Goal: Information Seeking & Learning: Learn about a topic

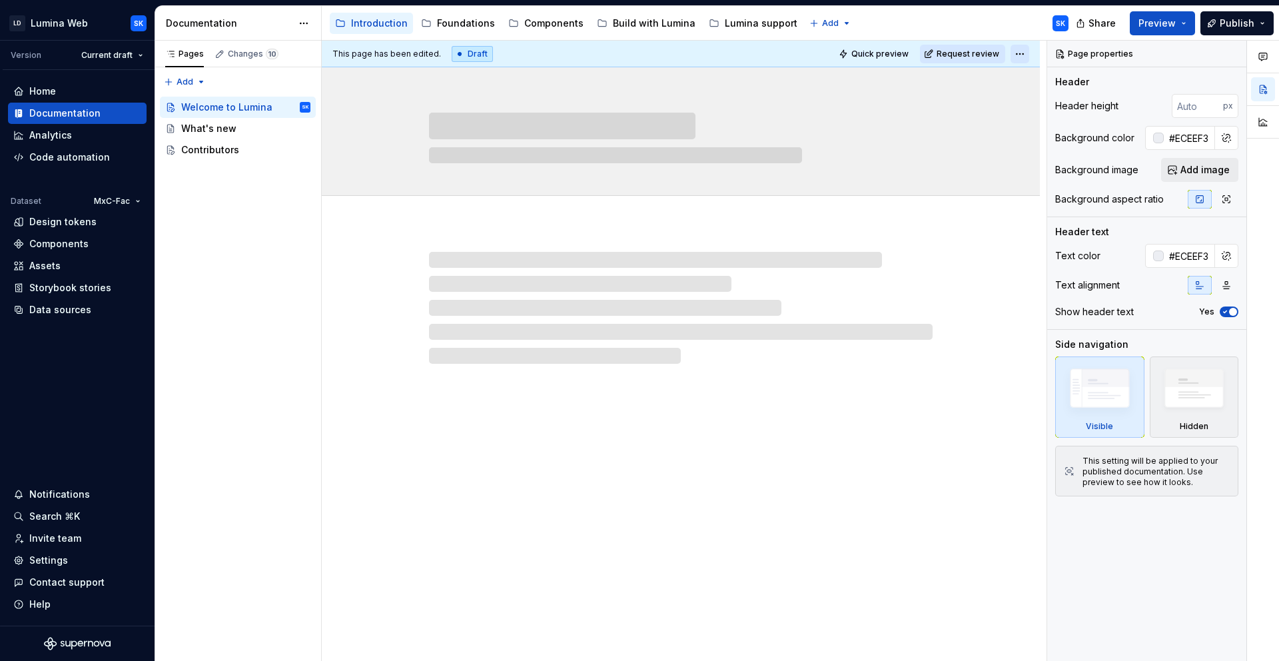
click at [1016, 56] on html "LD Lumina Web SK Version Current draft Home Documentation Analytics Code automa…" at bounding box center [639, 330] width 1279 height 661
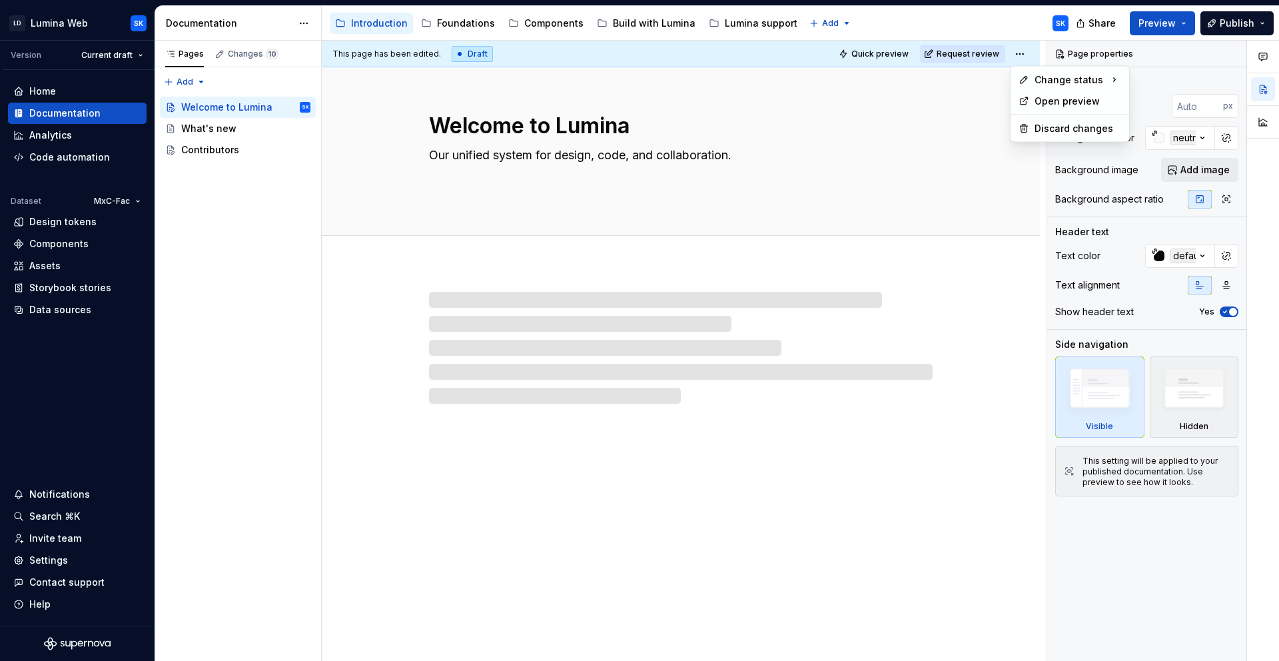
click at [994, 21] on html "LD Lumina Web SK Version Current draft Home Documentation Analytics Code automa…" at bounding box center [639, 330] width 1279 height 661
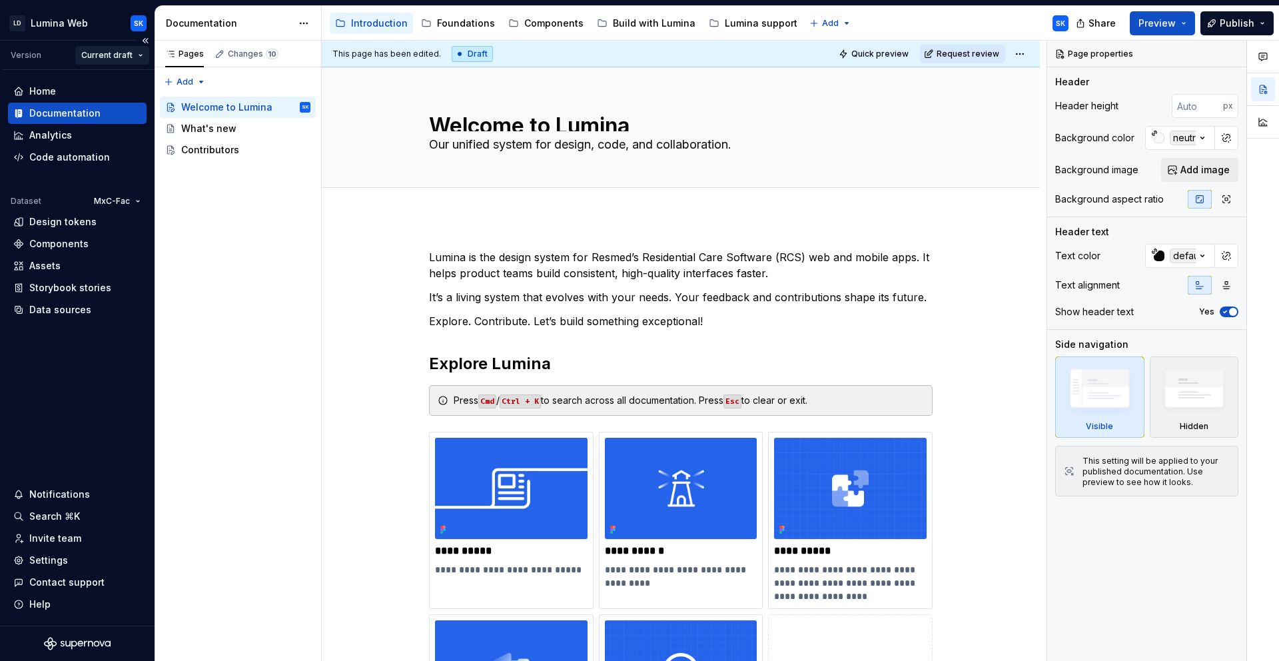
click at [134, 51] on html "LD Lumina Web SK Version Current draft Home Documentation Analytics Code automa…" at bounding box center [639, 330] width 1279 height 661
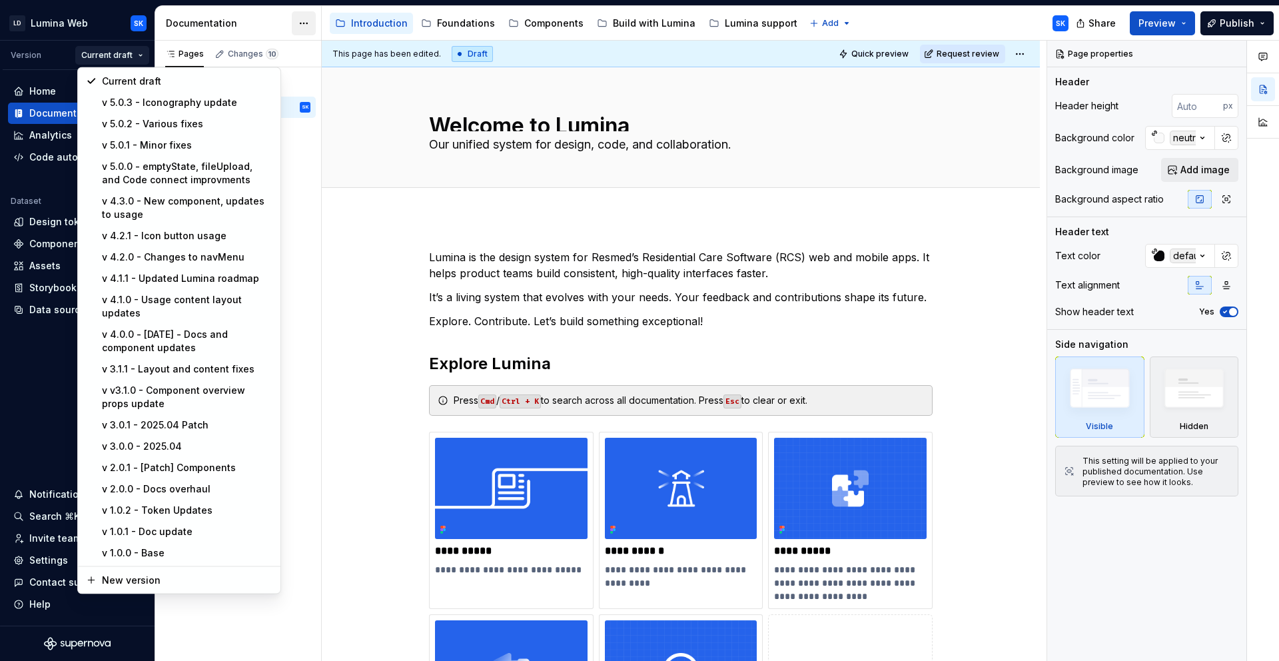
click at [301, 23] on html "LD Lumina Web SK Version Current draft Home Documentation Analytics Code automa…" at bounding box center [639, 330] width 1279 height 661
click at [310, 22] on html "LD Lumina Web SK Version Current draft Home Documentation Analytics Code automa…" at bounding box center [639, 330] width 1279 height 661
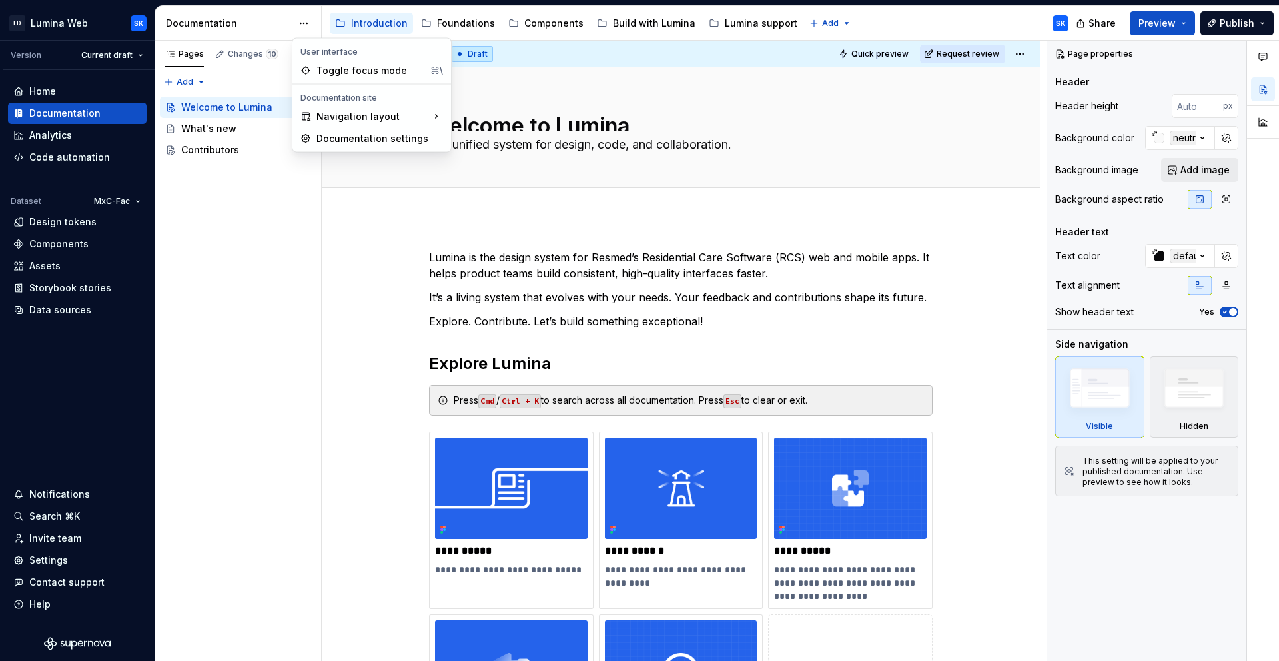
click at [302, 24] on html "LD Lumina Web SK Version Current draft Home Documentation Analytics Code automa…" at bounding box center [639, 330] width 1279 height 661
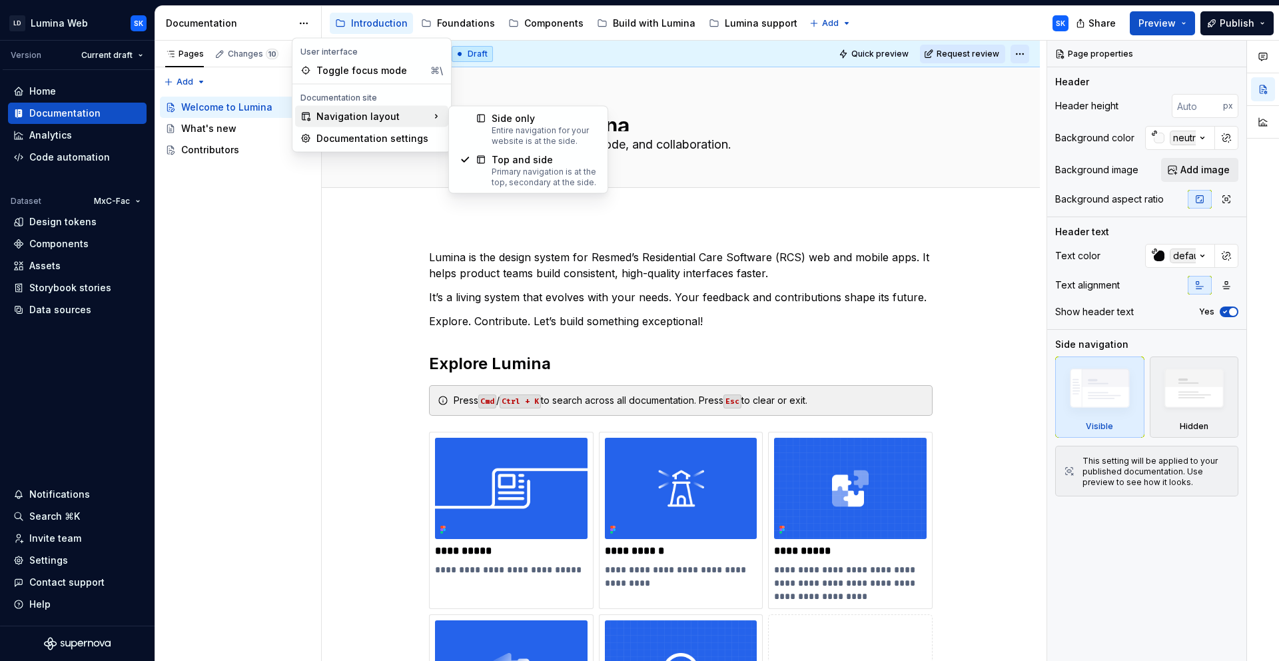
click at [1004, 16] on html "LD Lumina Web SK Version Current draft Home Documentation Analytics Code automa…" at bounding box center [639, 330] width 1279 height 661
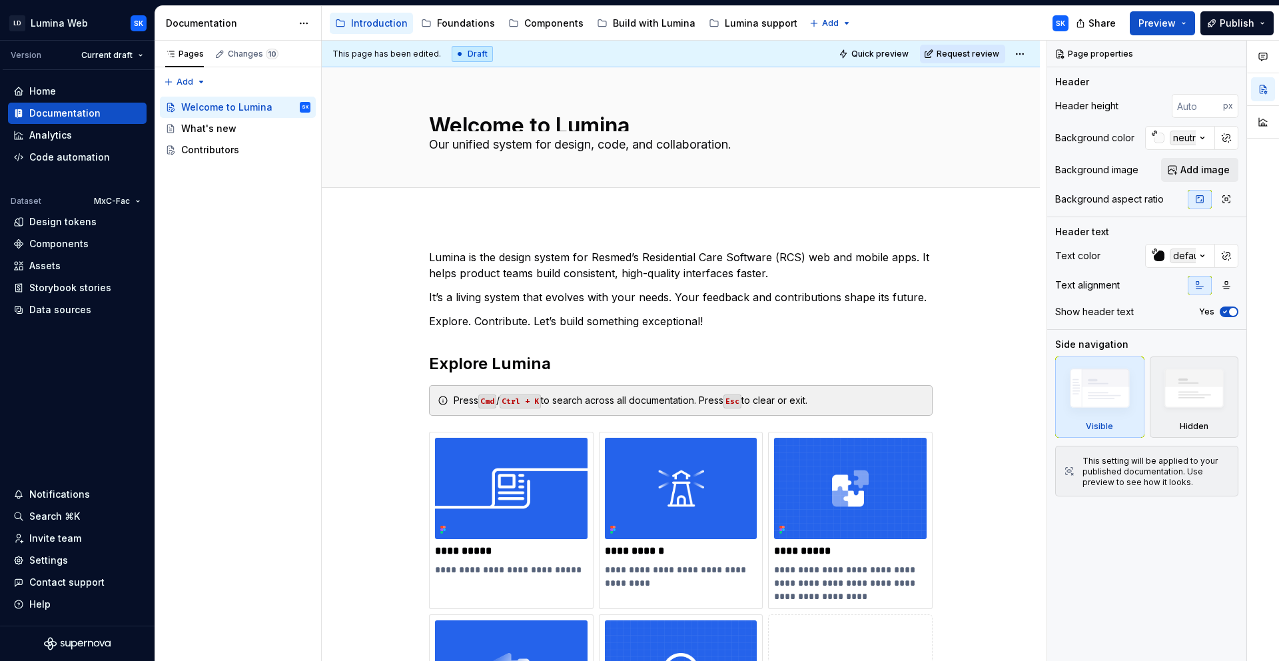
click at [1020, 53] on html "LD Lumina Web SK Version Current draft Home Documentation Analytics Code automa…" at bounding box center [639, 330] width 1279 height 661
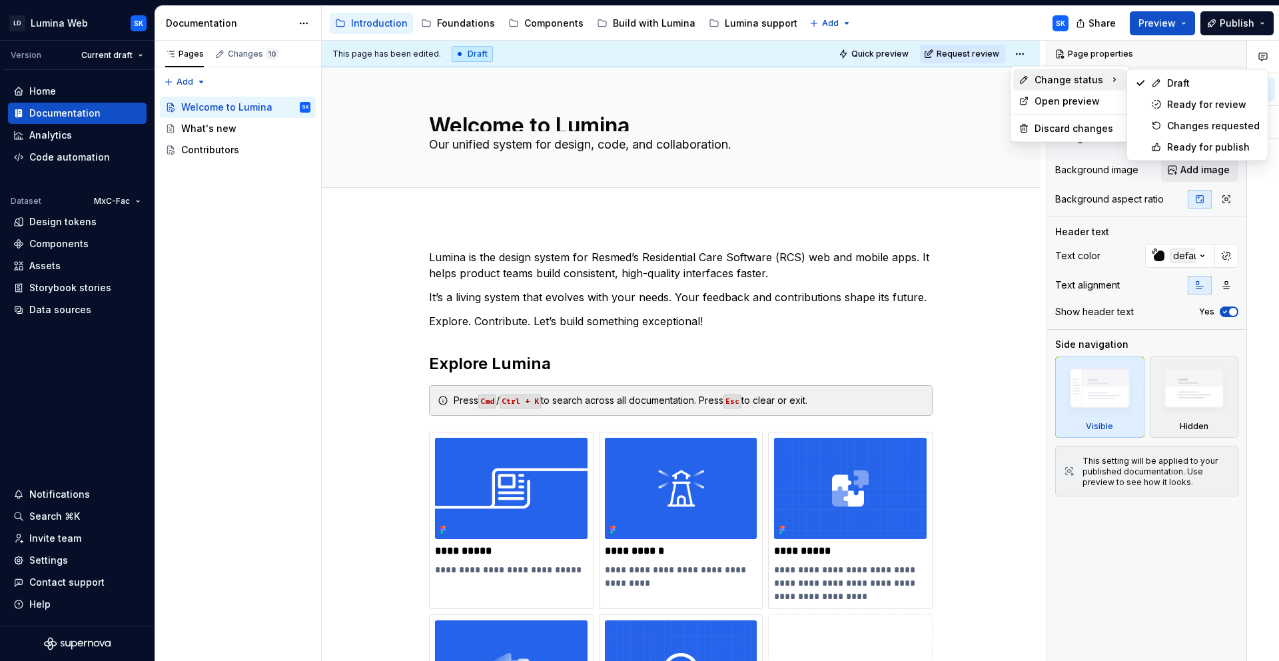
click at [1002, 16] on html "LD Lumina Web SK Version Current draft Home Documentation Analytics Code automa…" at bounding box center [639, 330] width 1279 height 661
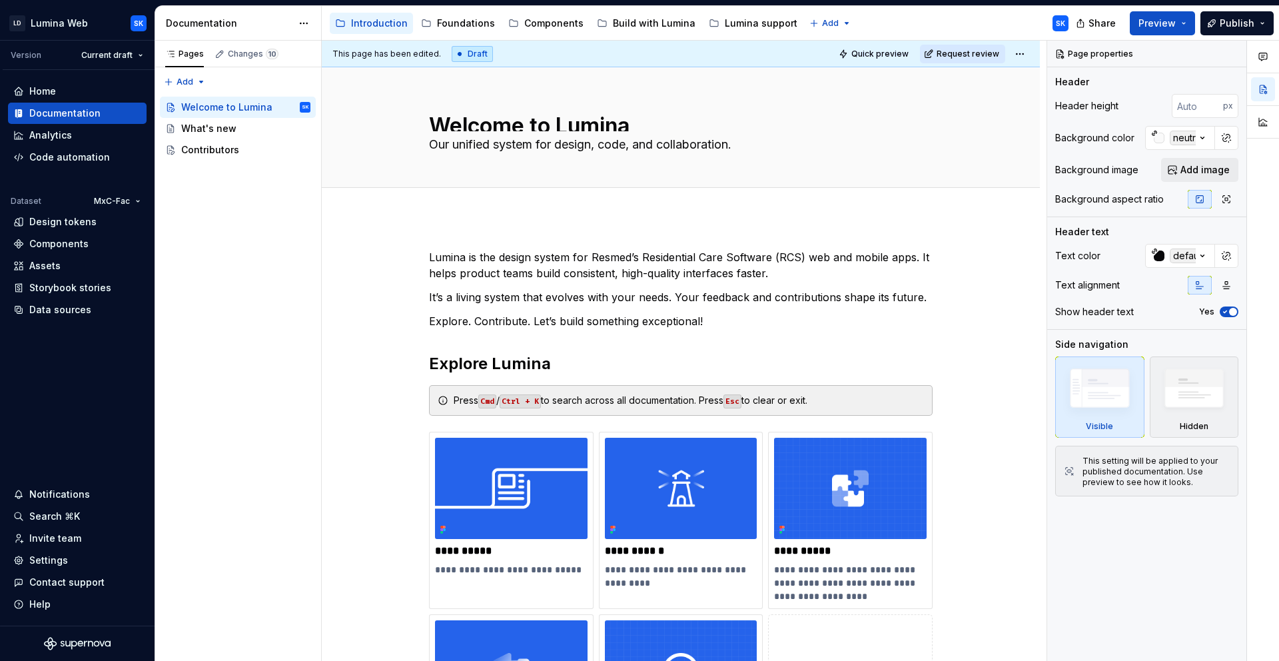
click at [1019, 56] on html "LD Lumina Web SK Version Current draft Home Documentation Analytics Code automa…" at bounding box center [639, 330] width 1279 height 661
click at [1003, 27] on html "LD Lumina Web SK Version Current draft Home Documentation Analytics Code automa…" at bounding box center [639, 330] width 1279 height 661
click at [1021, 56] on html "LD Lumina Web SK Version Current draft Home Documentation Analytics Code automa…" at bounding box center [639, 330] width 1279 height 661
click at [934, 9] on html "LD Lumina Web SK Version Current draft Home Documentation Analytics Code automa…" at bounding box center [639, 330] width 1279 height 661
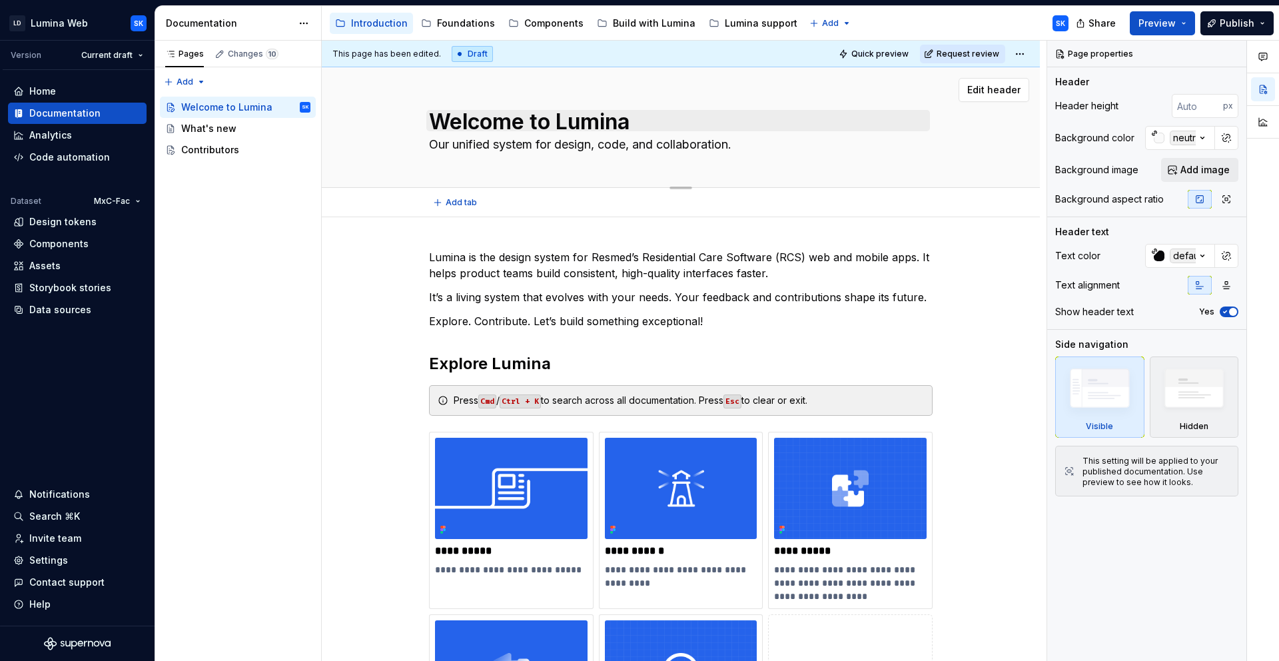
scroll to position [5, 0]
click at [934, 10] on div "Accessibility guide for tree Page tree. Navigate the tree with the arrow keys. …" at bounding box center [701, 23] width 758 height 35
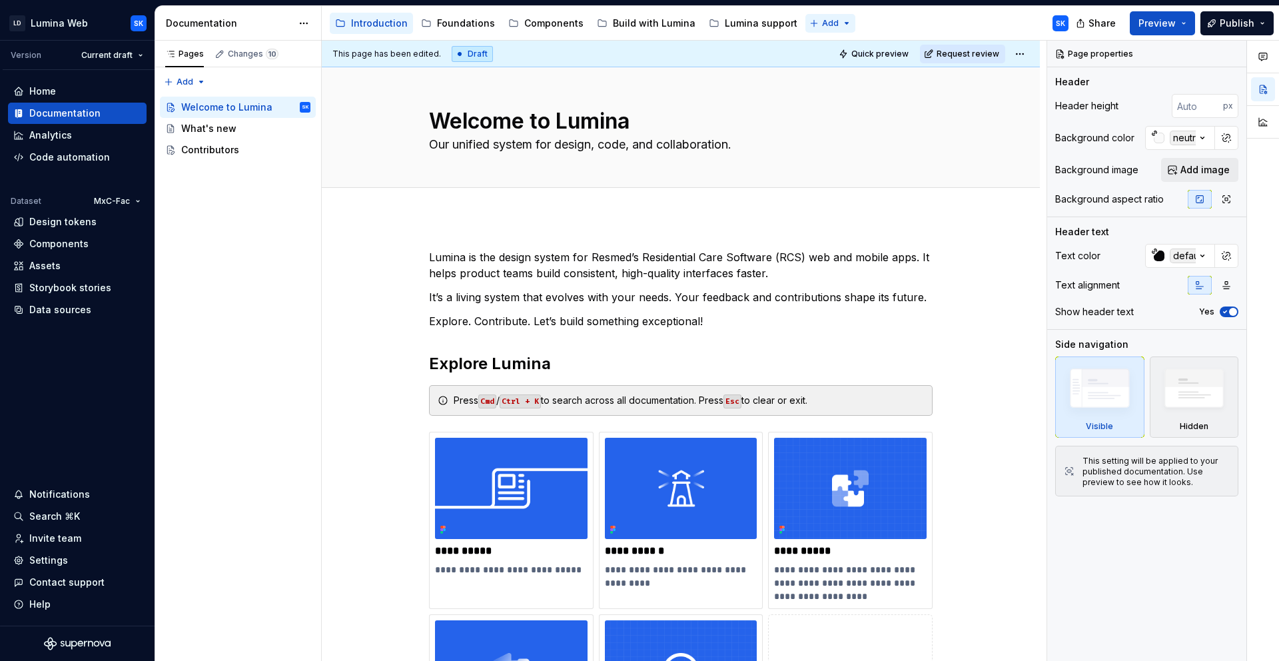
click at [838, 17] on html "LD Lumina Web SK Version Current draft Home Documentation Analytics Code automa…" at bounding box center [639, 330] width 1279 height 661
click at [939, 19] on html "LD Lumina Web SK Version Current draft Home Documentation Analytics Code automa…" at bounding box center [639, 330] width 1279 height 661
click at [1020, 52] on html "LD Lumina Web SK Version Current draft Home Documentation Analytics Code automa…" at bounding box center [639, 330] width 1279 height 661
click at [1003, 22] on html "LD Lumina Web SK Version Current draft Home Documentation Analytics Code automa…" at bounding box center [639, 330] width 1279 height 661
click at [304, 26] on html "LD Lumina Web SK Version Current draft Home Documentation Analytics Code automa…" at bounding box center [639, 330] width 1279 height 661
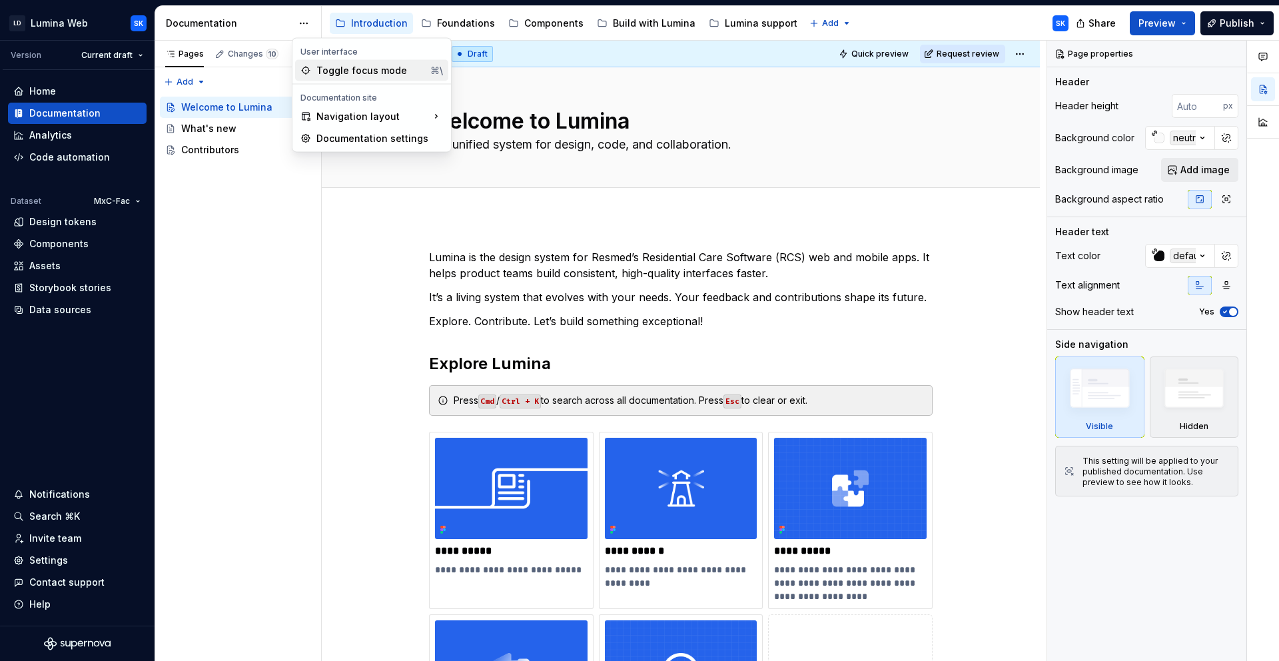
click at [351, 75] on div "Toggle focus mode" at bounding box center [371, 70] width 109 height 13
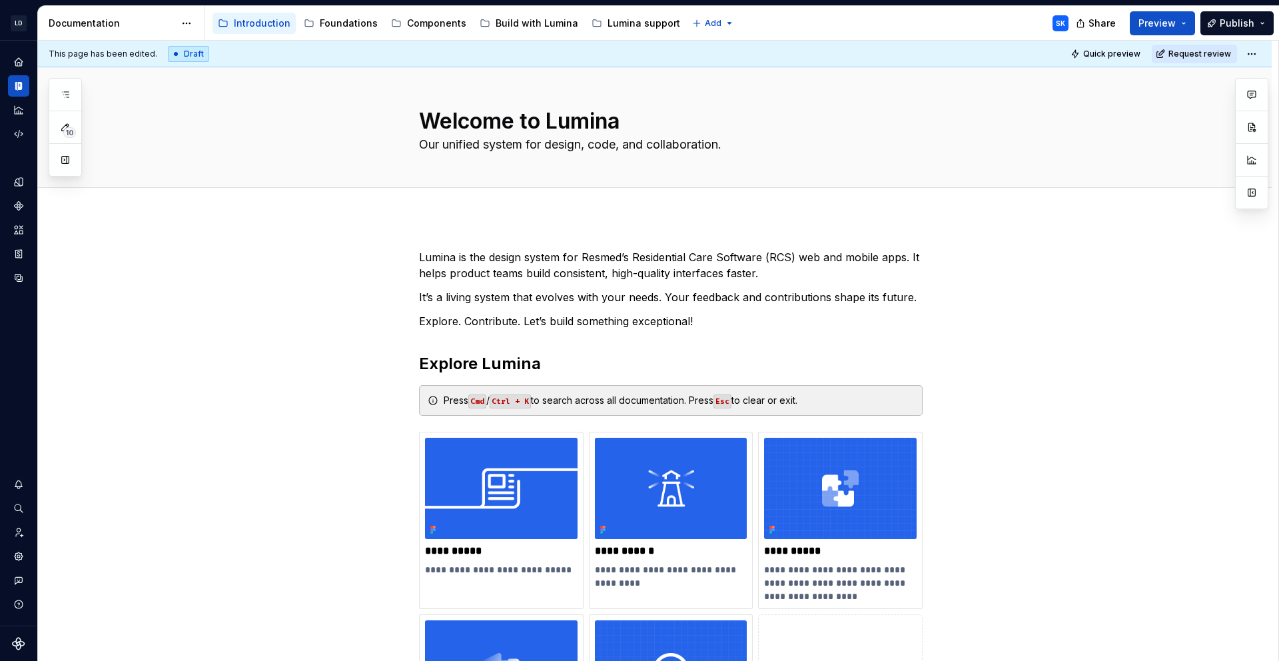
type textarea "*"
